Goal: Task Accomplishment & Management: Use online tool/utility

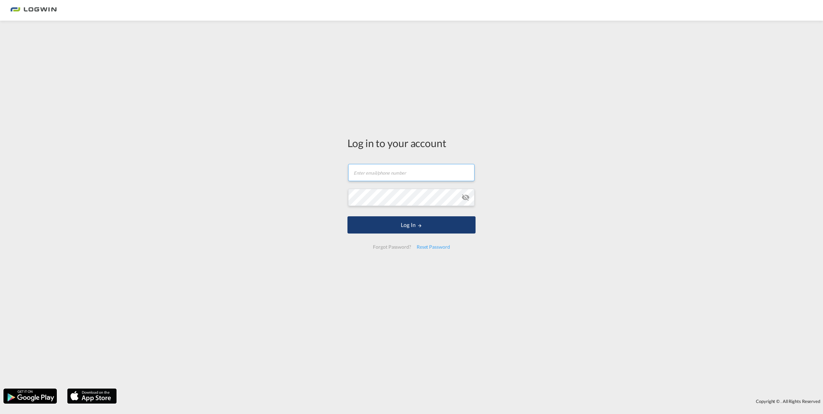
type input "[PERSON_NAME][EMAIL_ADDRESS][PERSON_NAME][DOMAIN_NAME]"
click at [420, 225] on md-icon "LOGIN" at bounding box center [419, 225] width 5 height 5
